Goal: Task Accomplishment & Management: Manage account settings

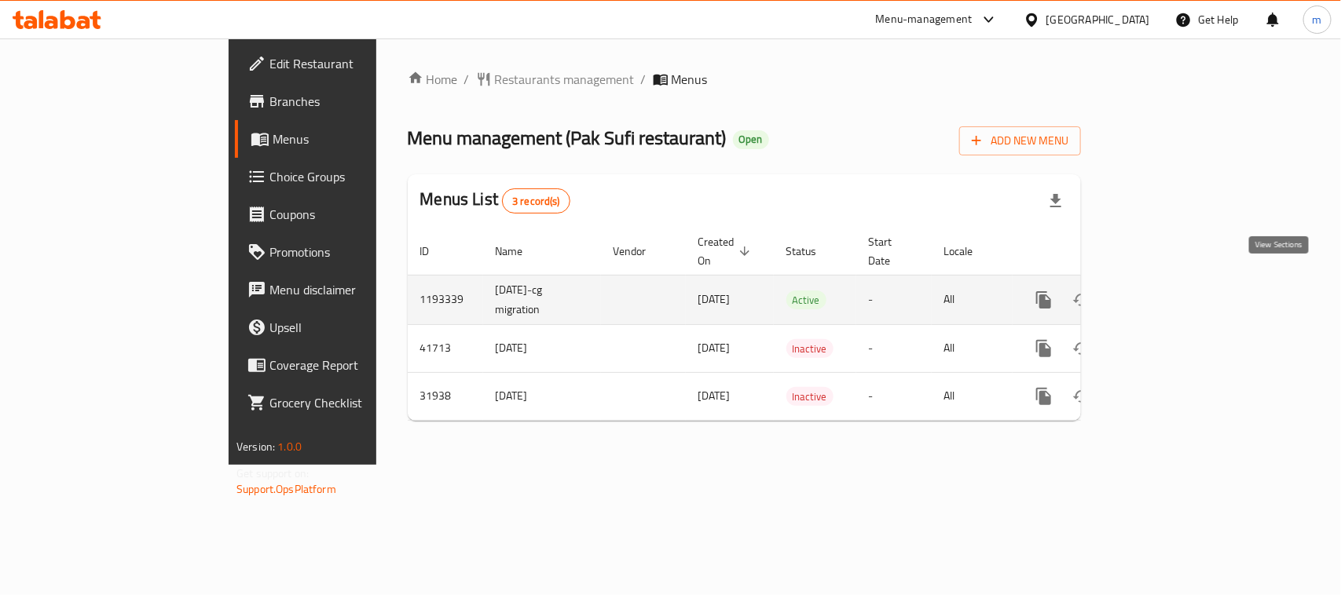
click at [1166, 291] on icon "enhanced table" at bounding box center [1157, 300] width 19 height 19
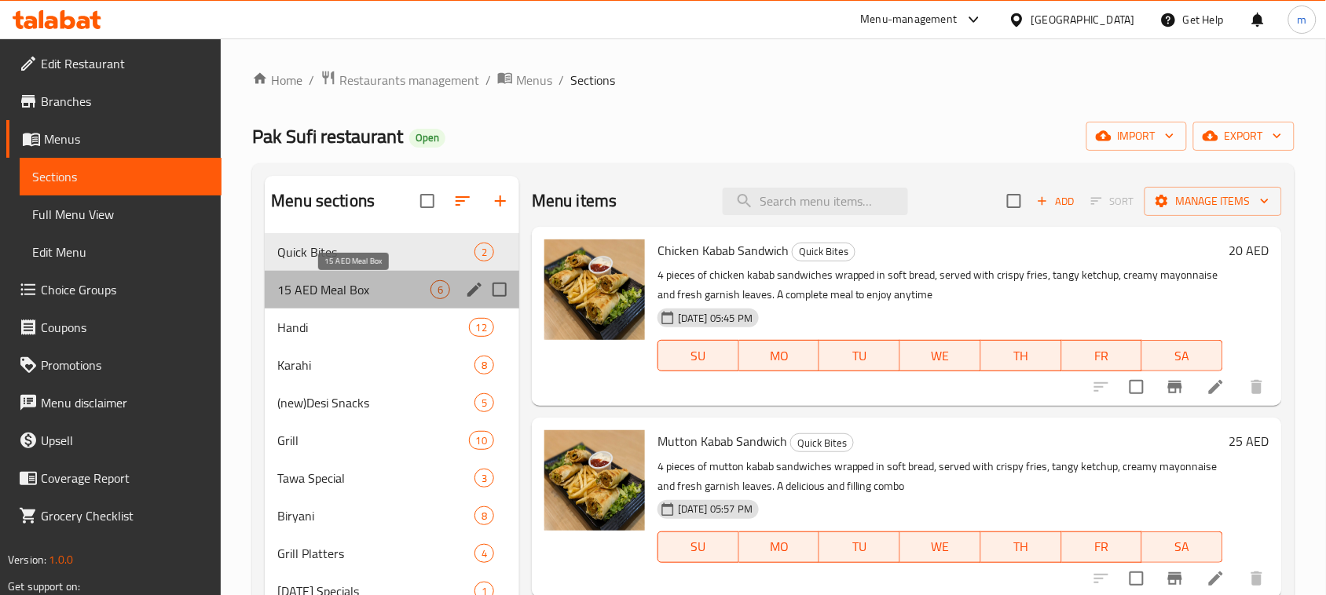
click at [328, 293] on span "15 AED Meal Box" at bounding box center [353, 289] width 153 height 19
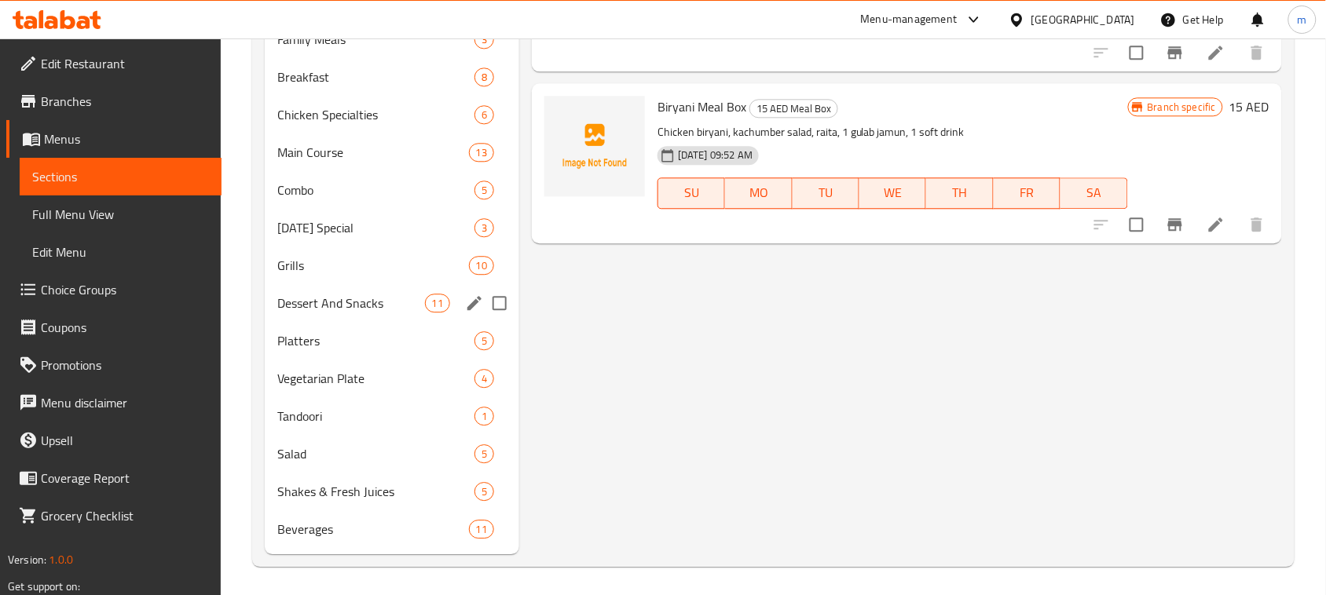
scroll to position [1081, 0]
click at [355, 519] on span "Beverages" at bounding box center [350, 528] width 147 height 19
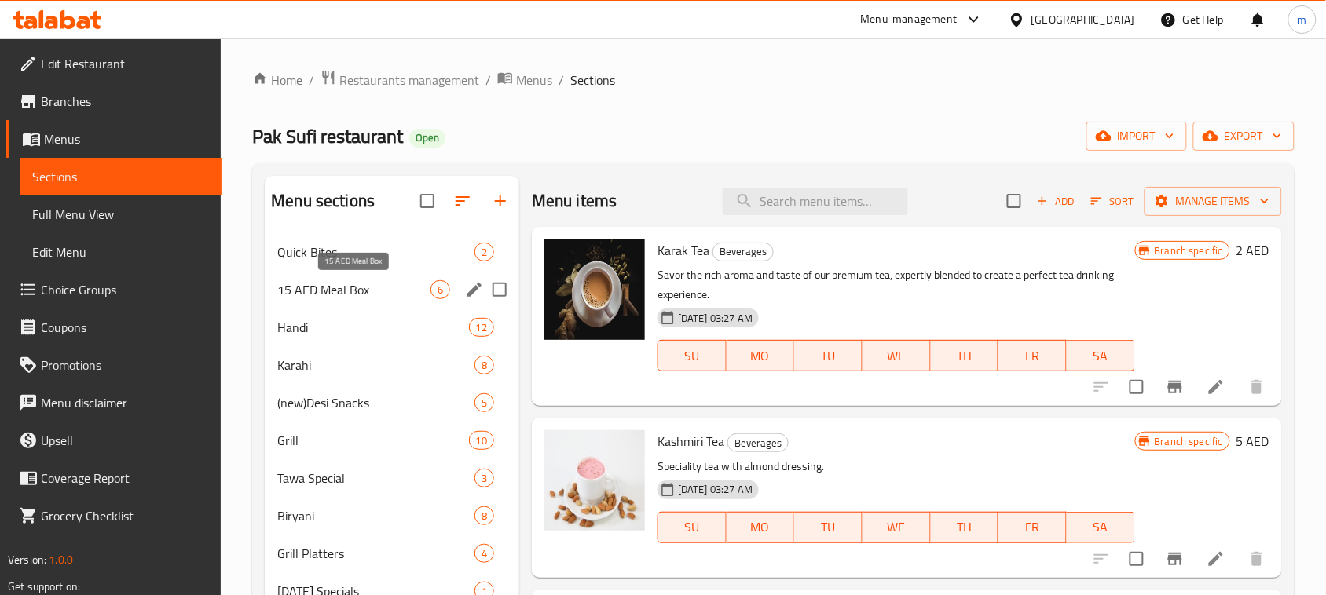
click at [358, 284] on span "15 AED Meal Box" at bounding box center [353, 289] width 153 height 19
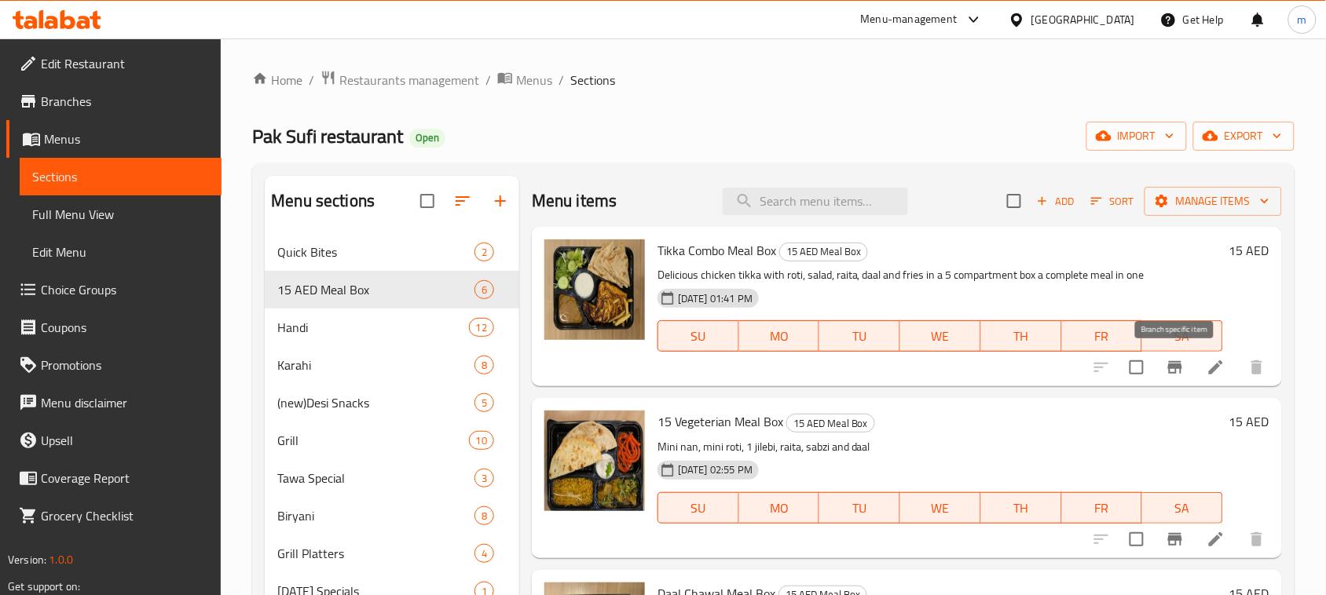
click at [1167, 372] on icon "Branch-specific-item" at bounding box center [1175, 367] width 19 height 19
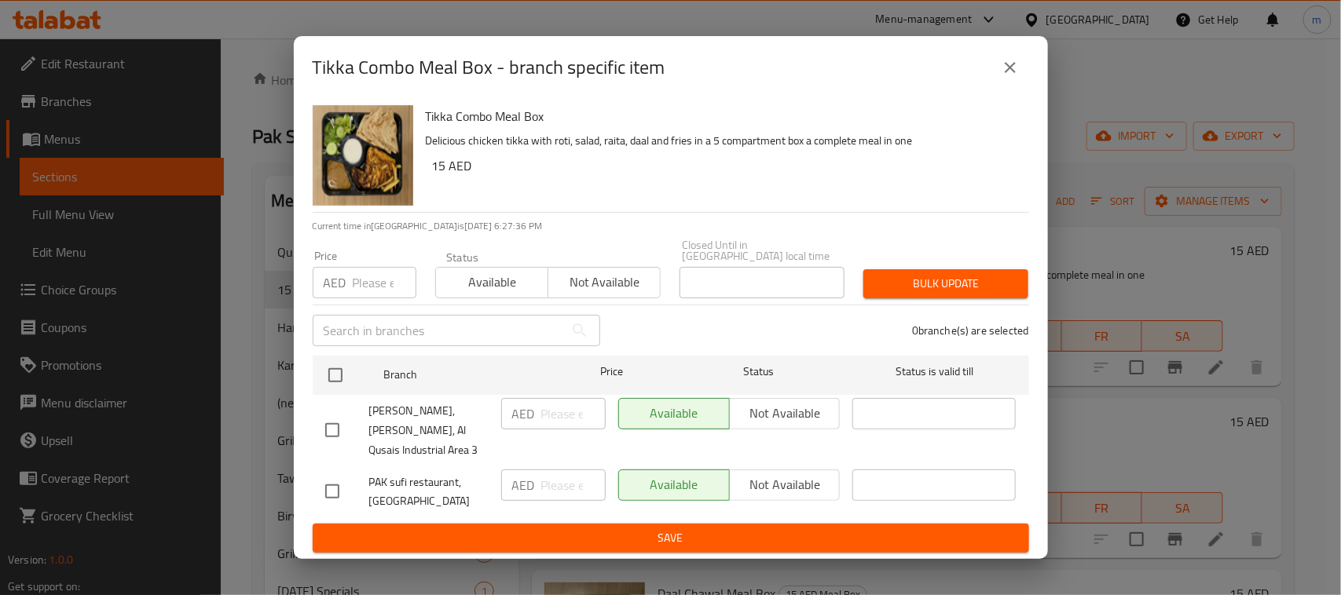
click at [1007, 77] on icon "close" at bounding box center [1010, 67] width 19 height 19
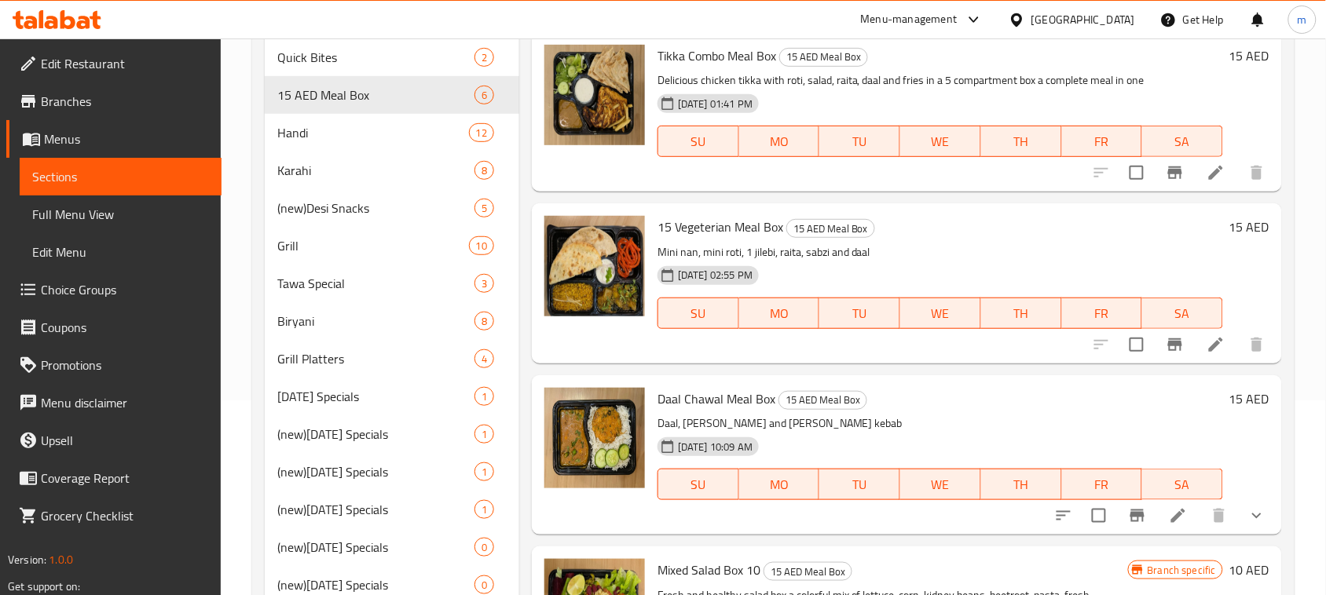
scroll to position [196, 0]
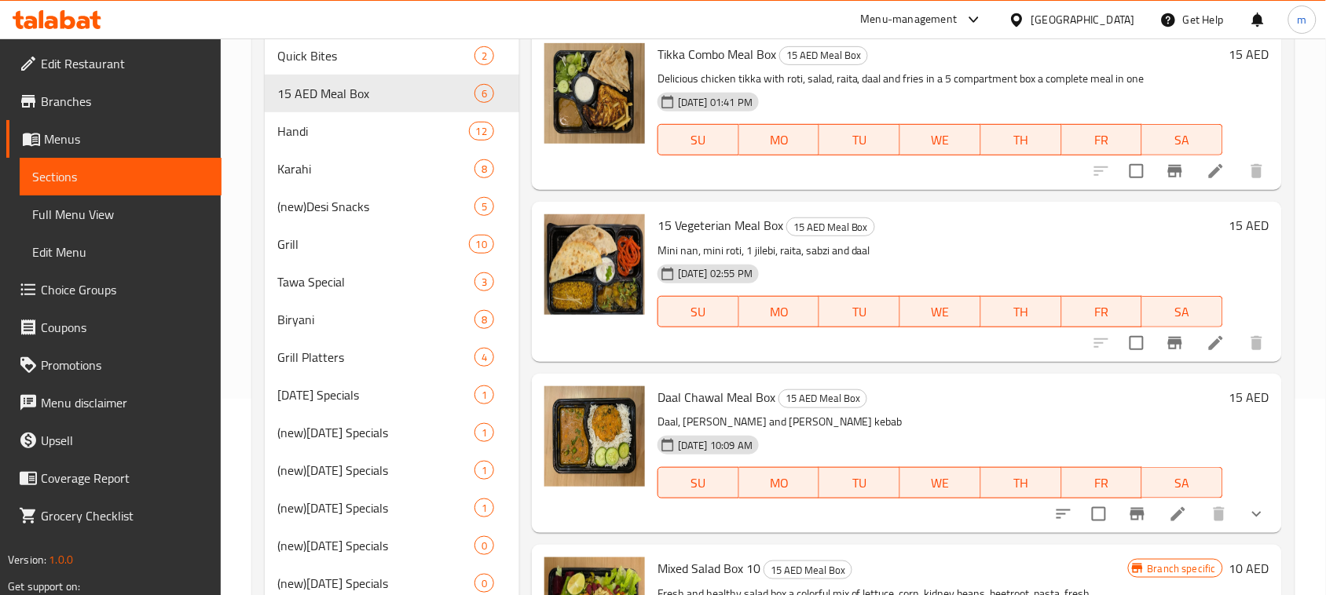
click at [690, 228] on span "15 Vegeterian Meal Box" at bounding box center [720, 226] width 126 height 24
click at [613, 255] on img at bounding box center [594, 264] width 101 height 101
click at [848, 233] on span "15 AED Meal Box" at bounding box center [830, 227] width 87 height 18
click at [1254, 229] on h6 "15 AED" at bounding box center [1249, 225] width 40 height 22
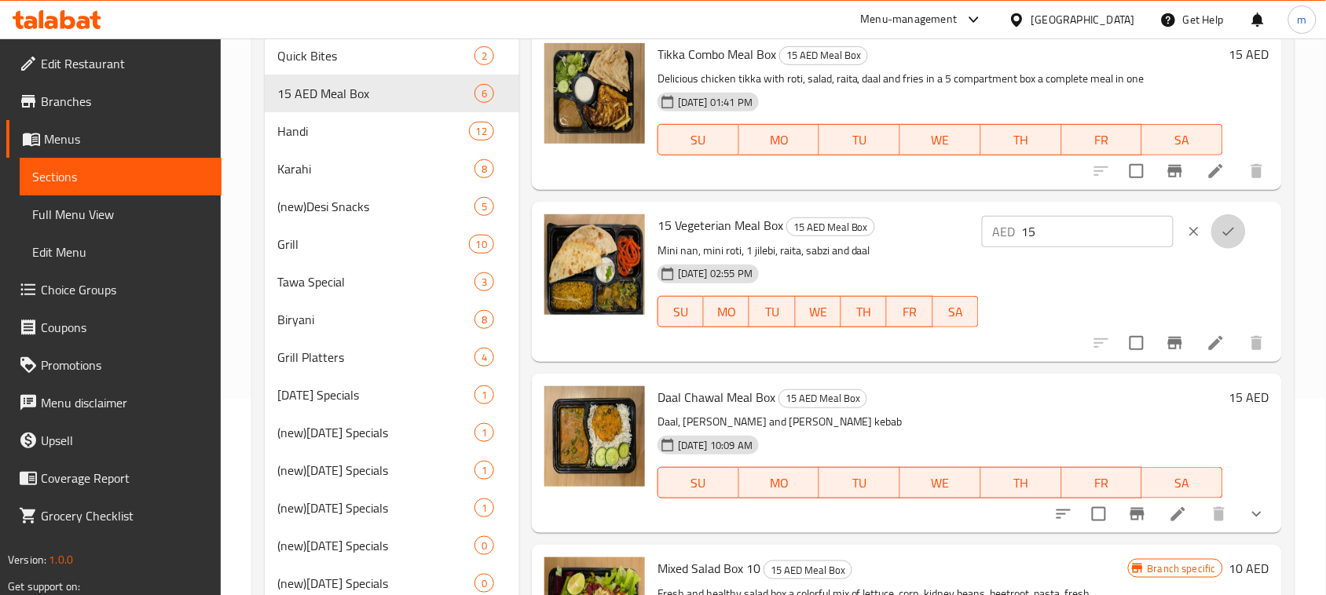
click at [1236, 237] on icon "ok" at bounding box center [1229, 232] width 16 height 16
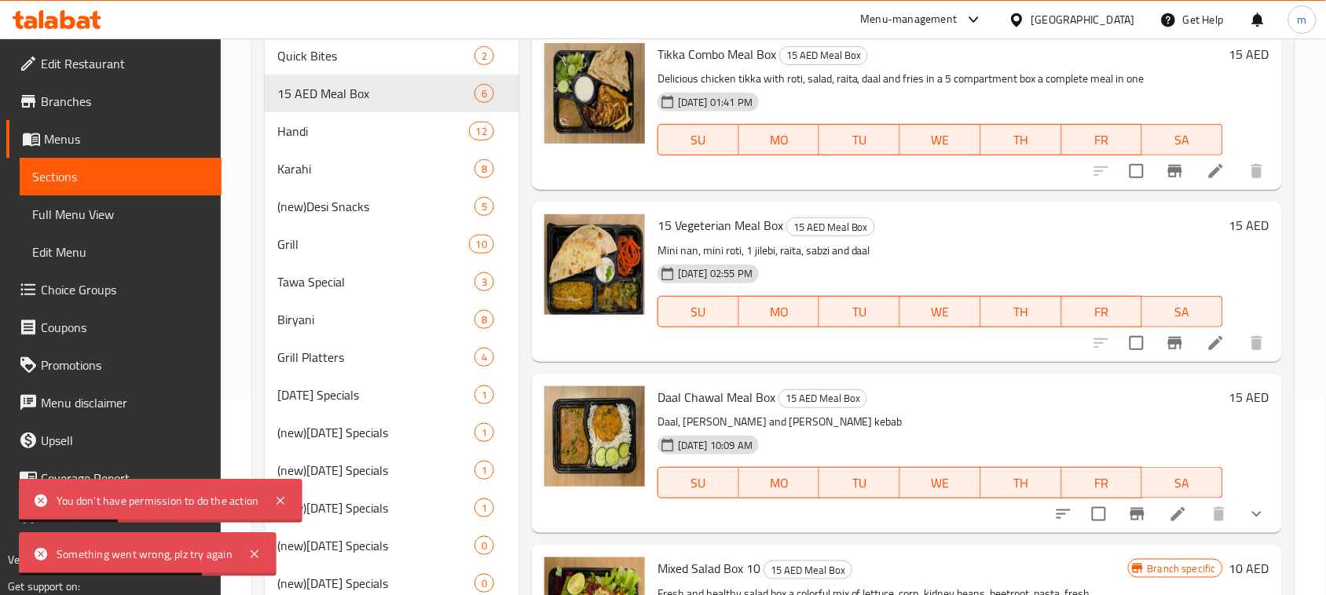
click at [1204, 336] on li at bounding box center [1216, 343] width 44 height 28
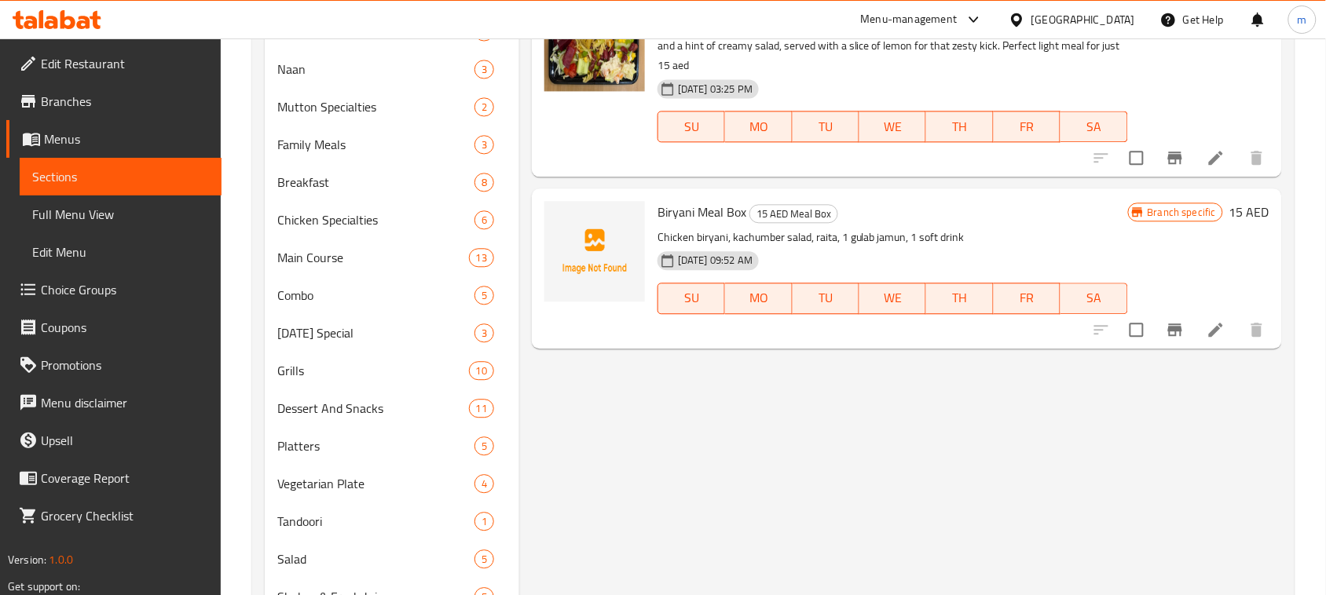
scroll to position [982, 0]
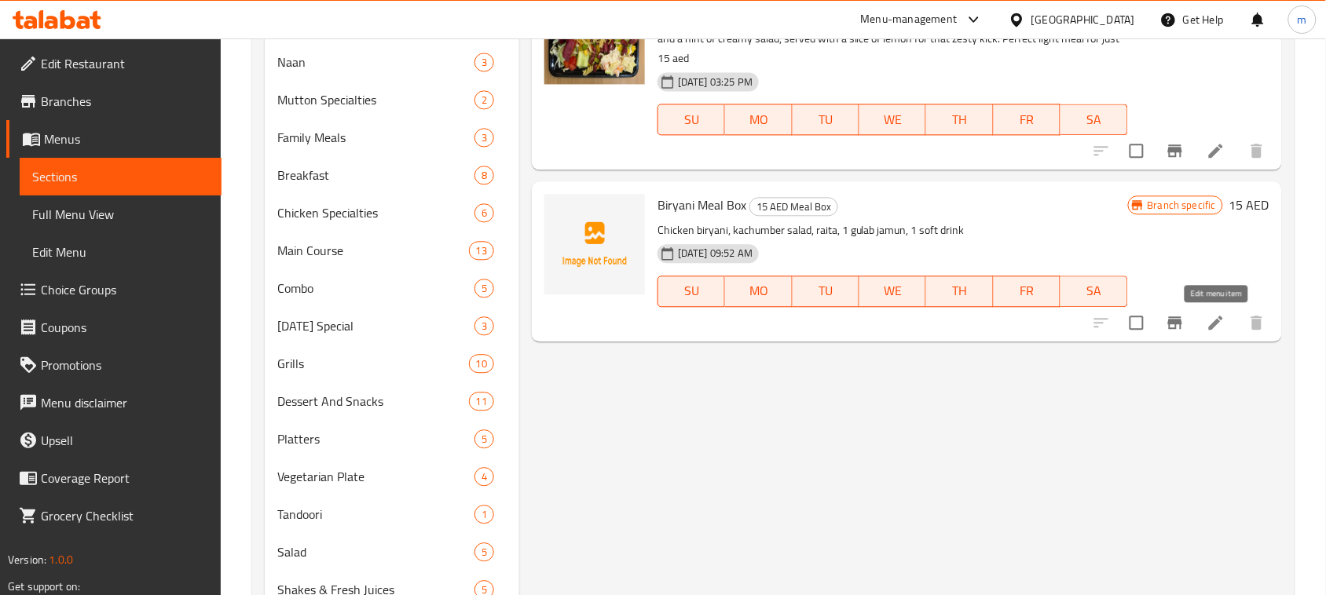
click at [1224, 324] on icon at bounding box center [1216, 322] width 19 height 19
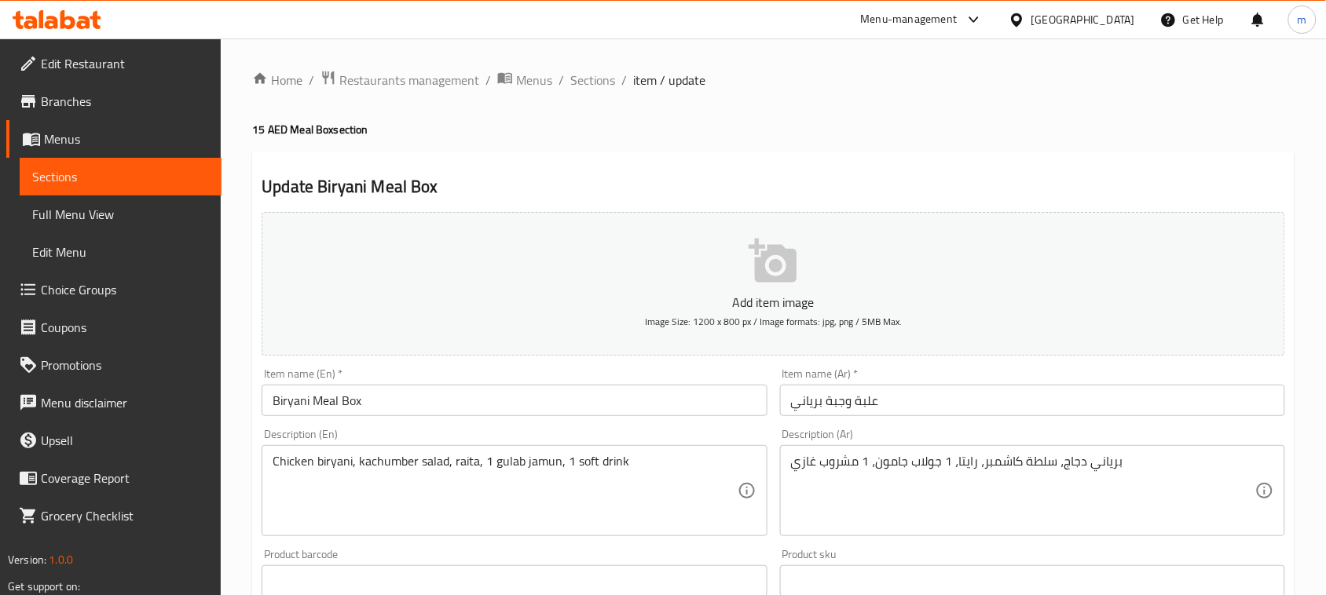
scroll to position [511, 0]
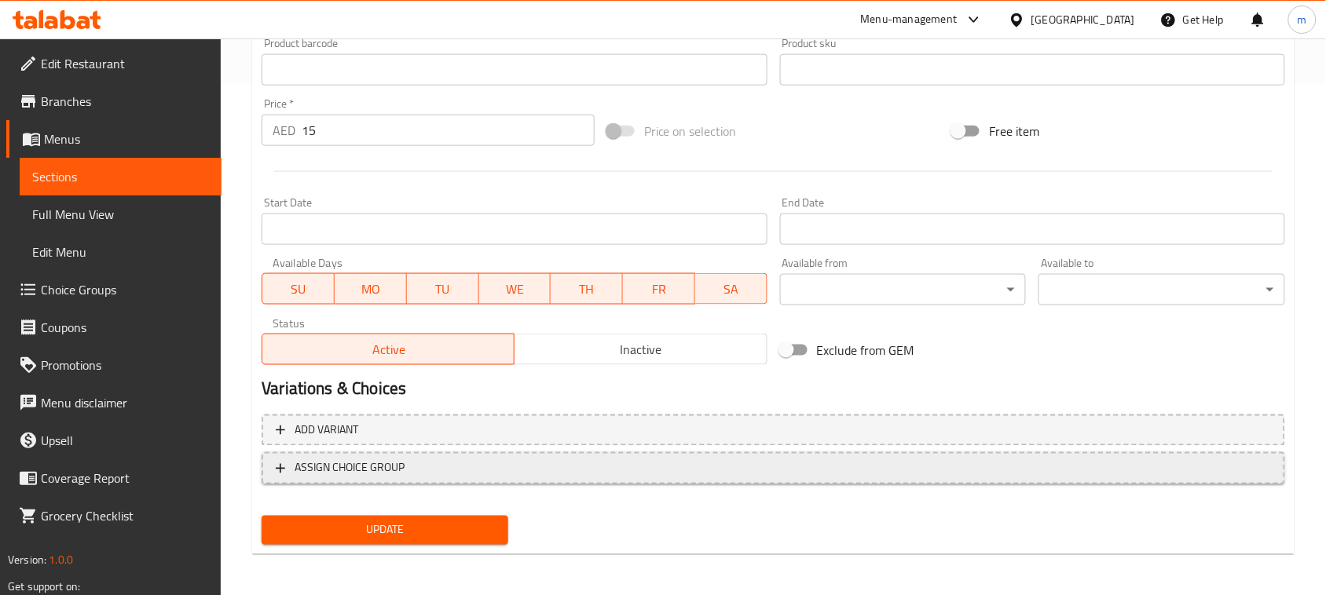
click at [364, 469] on span "ASSIGN CHOICE GROUP" at bounding box center [350, 469] width 110 height 20
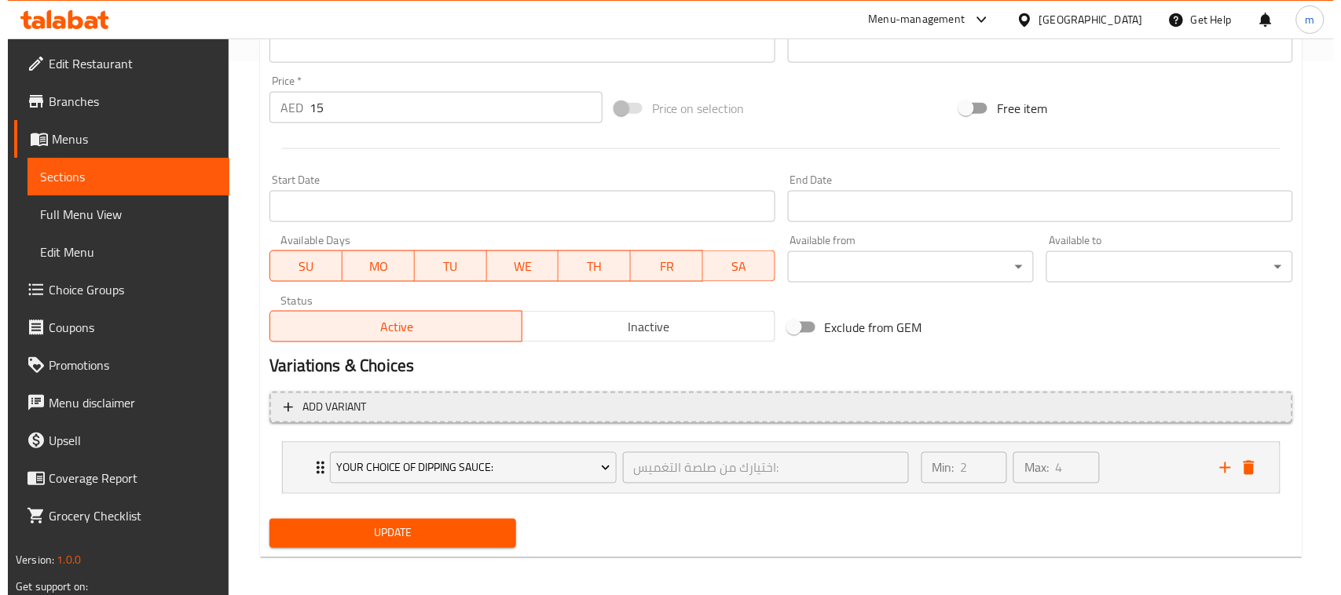
scroll to position [539, 0]
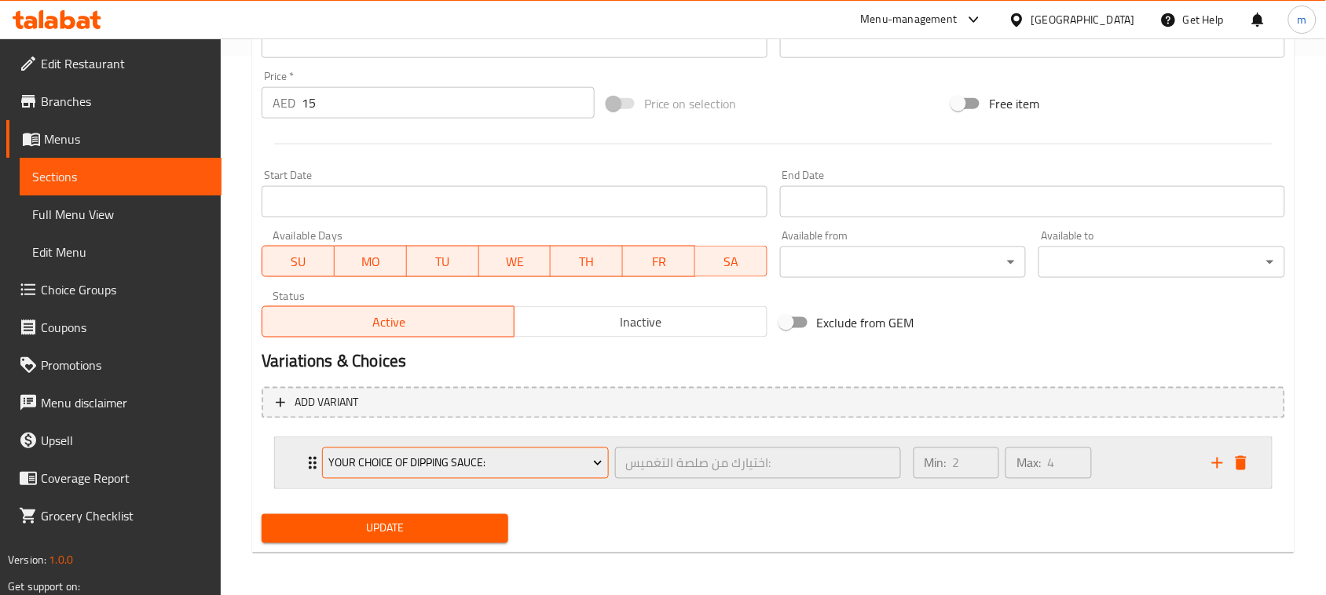
click at [586, 460] on span "Your Choice Of Dipping Sauce:" at bounding box center [465, 464] width 274 height 20
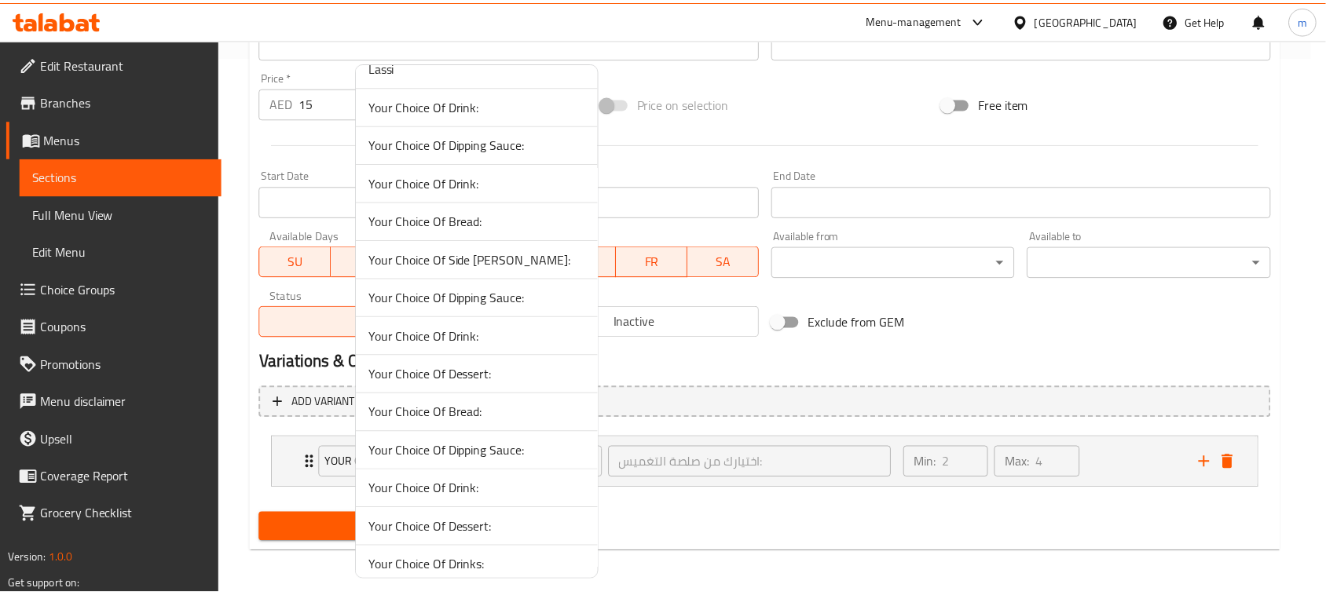
scroll to position [613, 0]
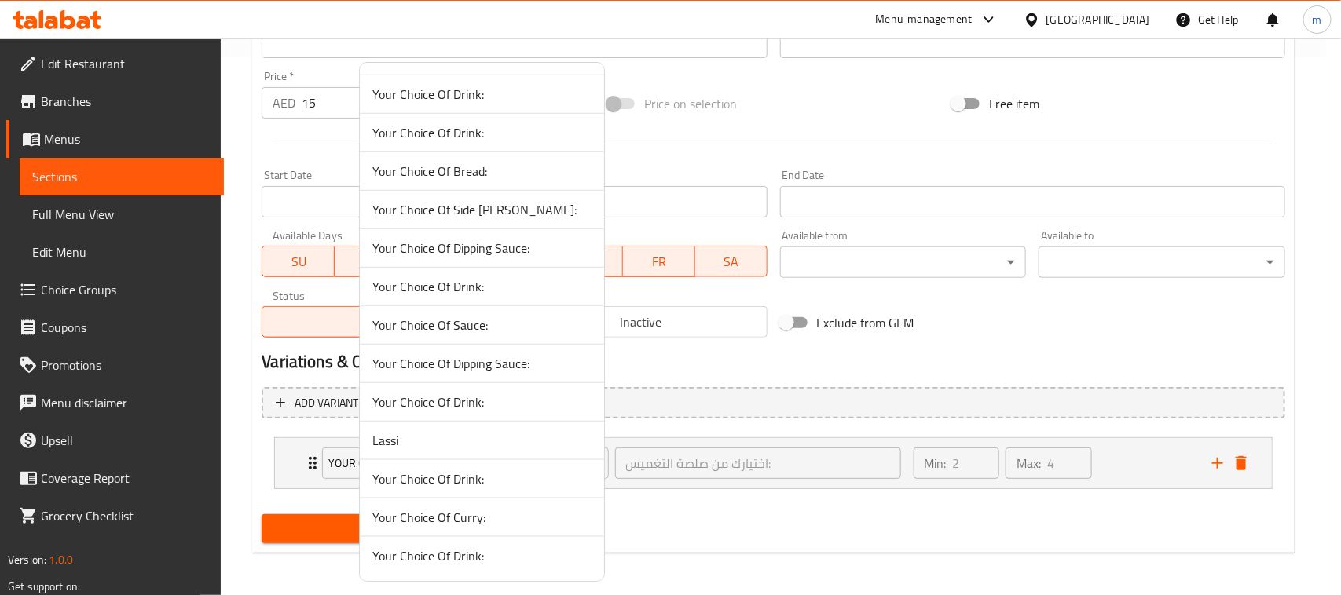
click at [419, 283] on span "Your Choice Of Drink:" at bounding box center [481, 286] width 219 height 19
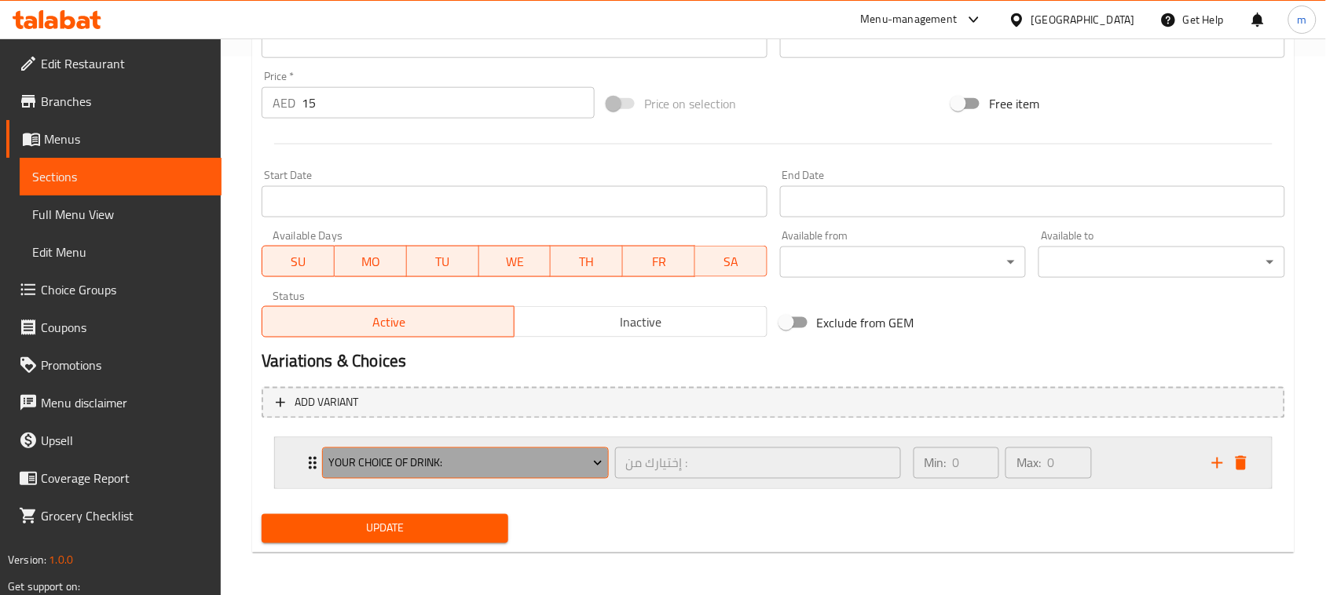
click at [539, 462] on span "Your Choice Of Drink:" at bounding box center [465, 464] width 274 height 20
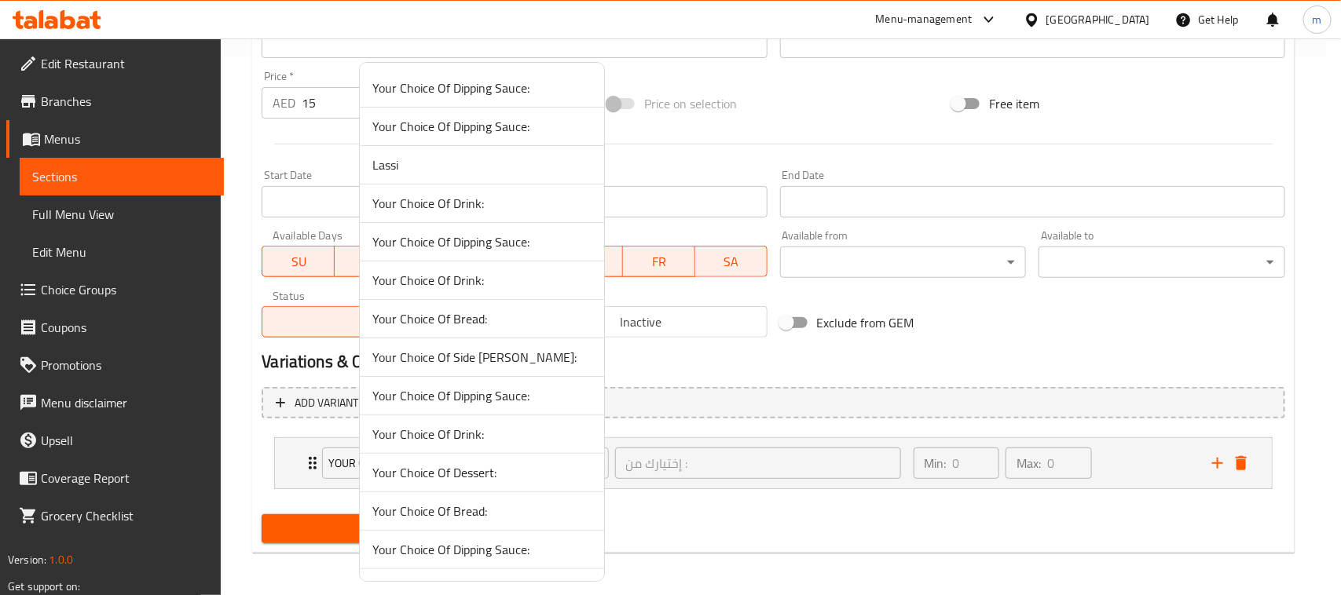
click at [670, 419] on div at bounding box center [670, 297] width 1341 height 595
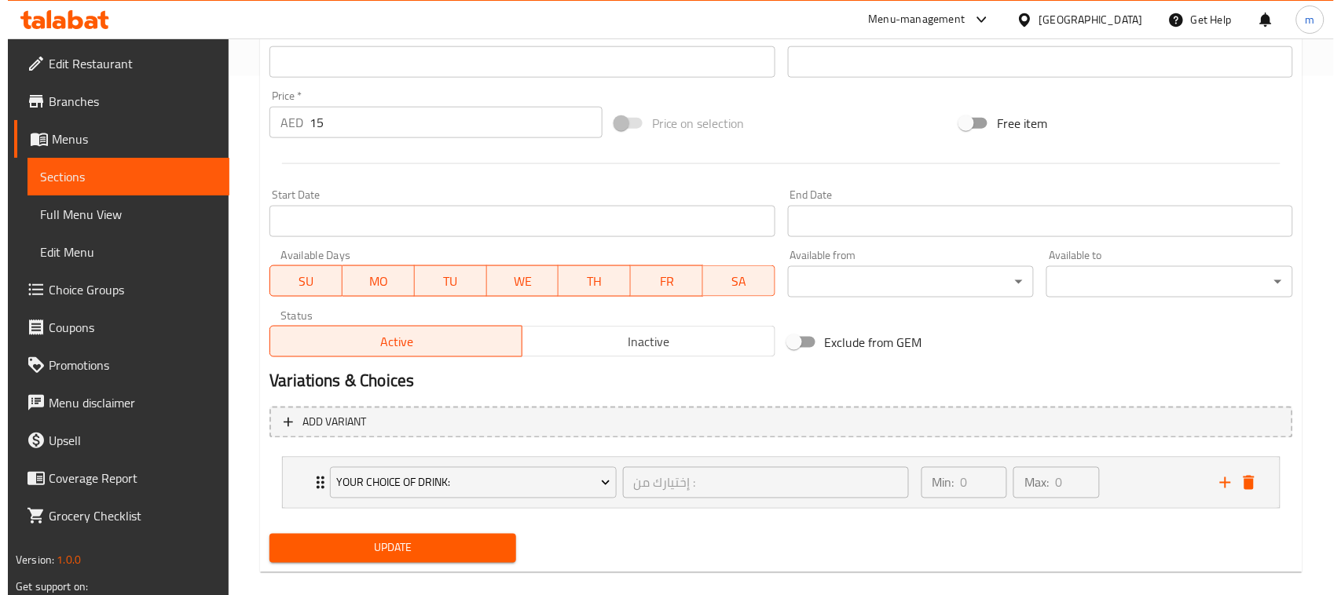
scroll to position [539, 0]
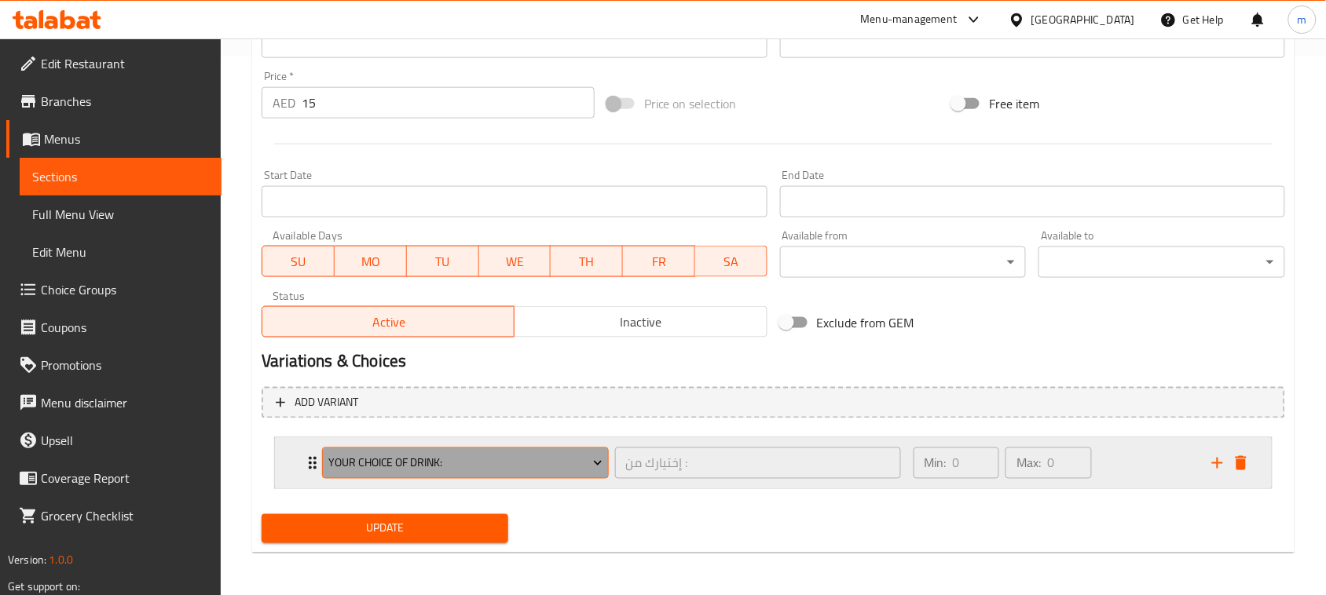
click at [556, 466] on span "Your Choice Of Drink:" at bounding box center [465, 464] width 274 height 20
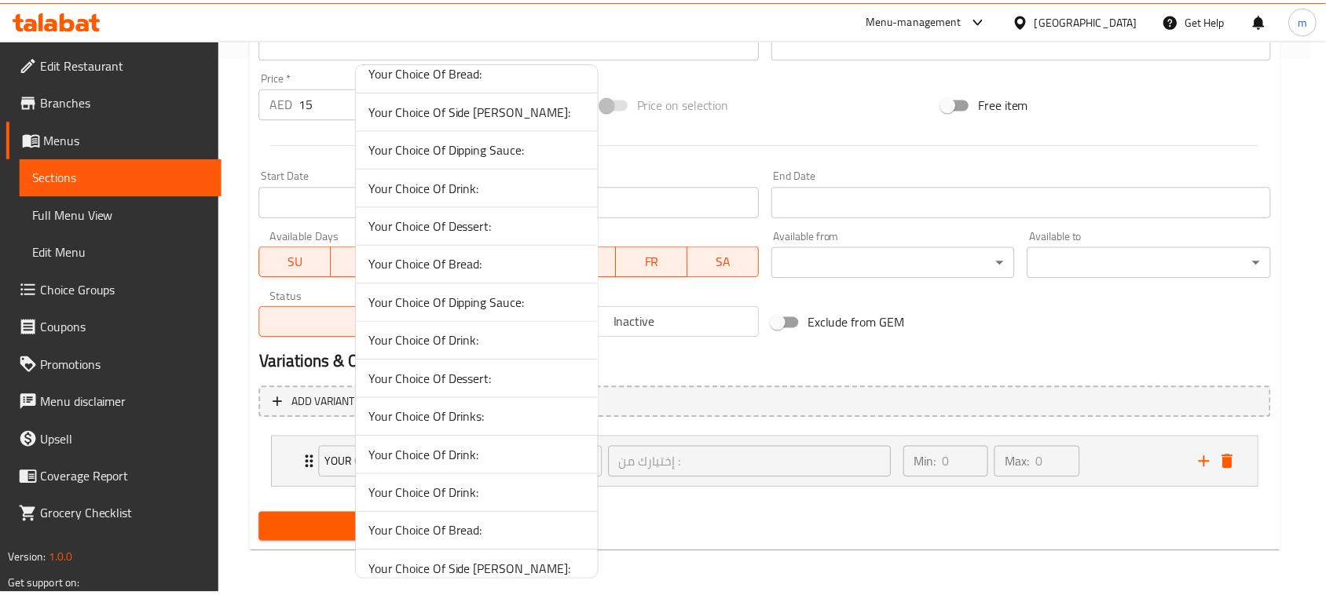
scroll to position [0, 0]
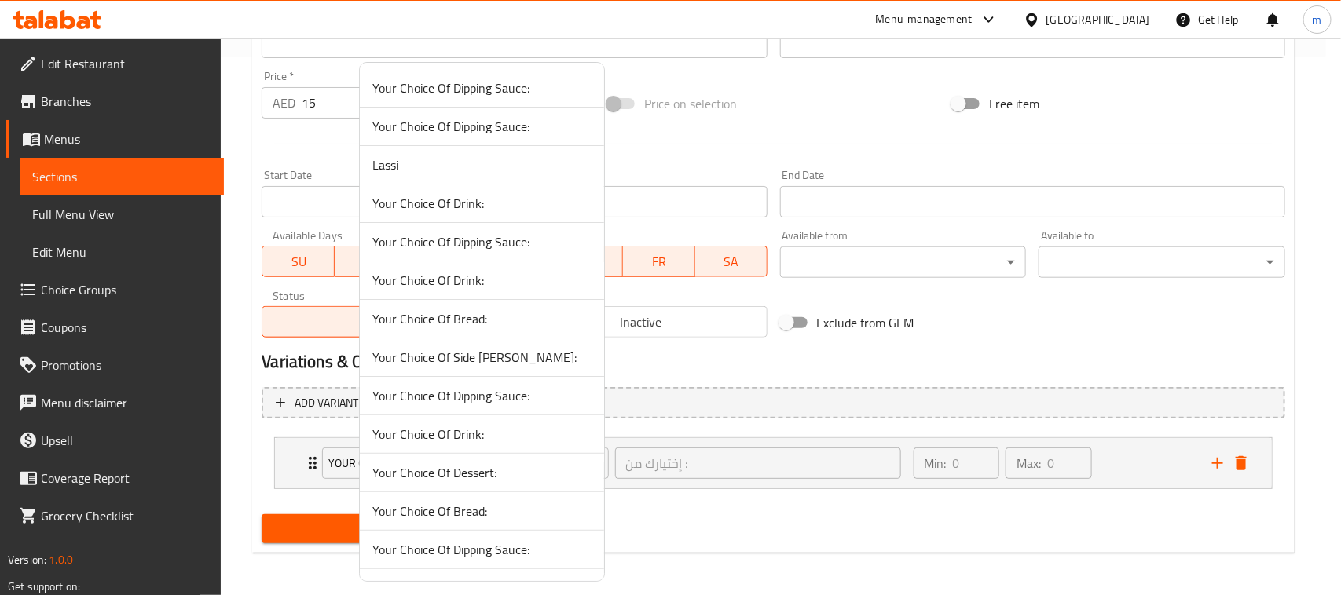
click at [254, 453] on div at bounding box center [670, 297] width 1341 height 595
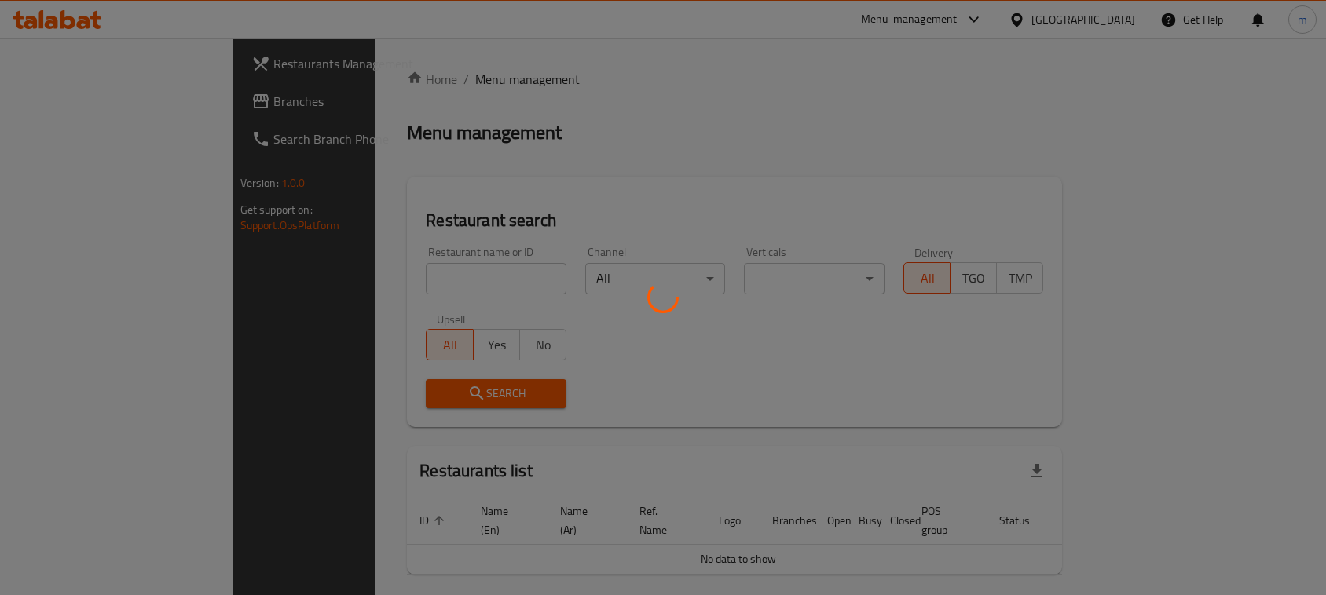
scroll to position [46, 0]
